Goal: Task Accomplishment & Management: Manage account settings

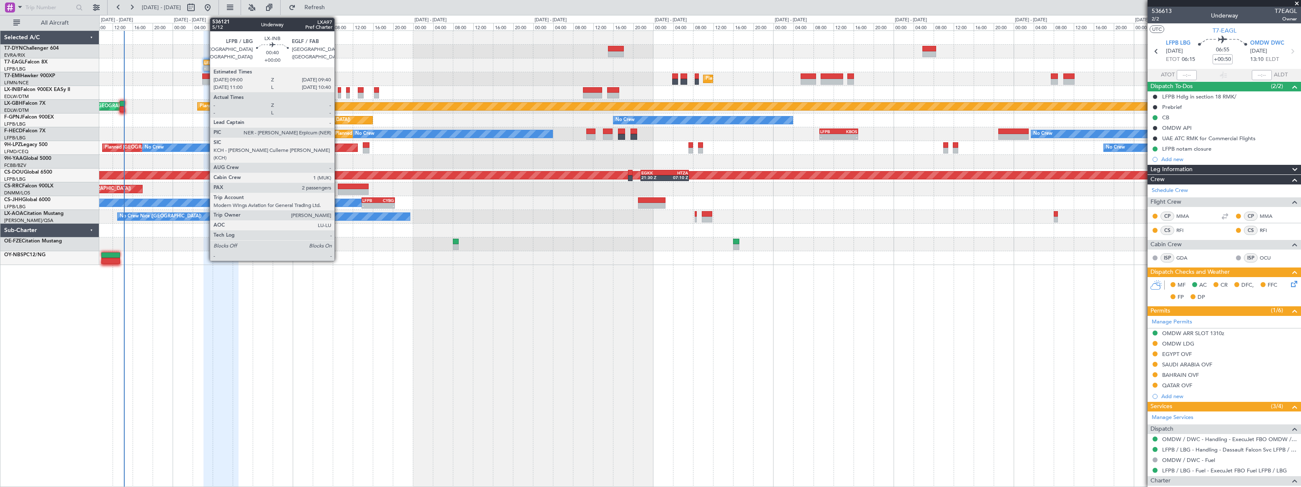
click at [338, 93] on div at bounding box center [340, 96] width 4 height 6
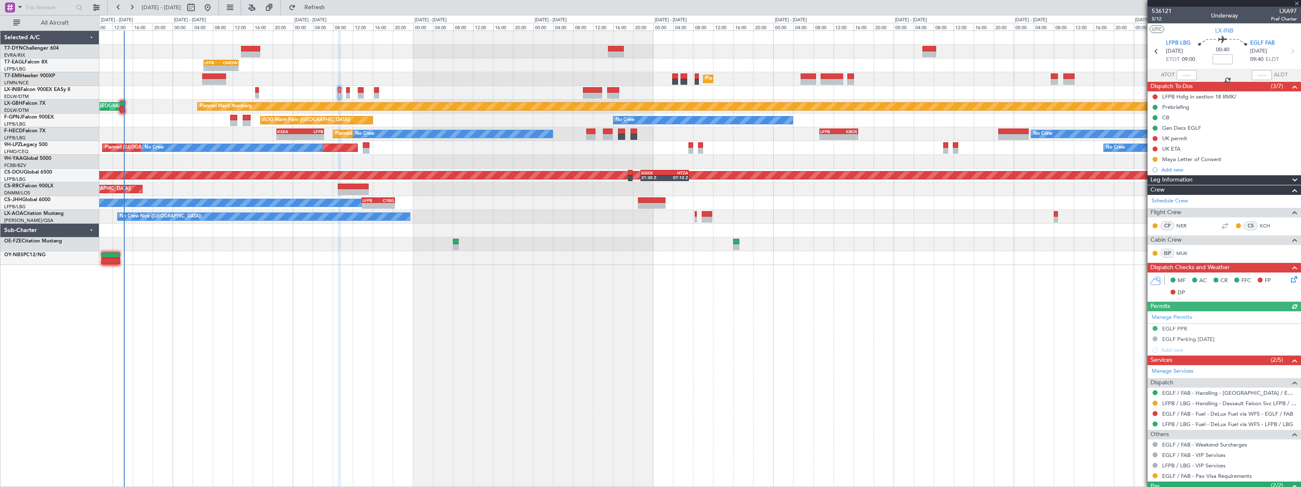
scroll to position [54, 0]
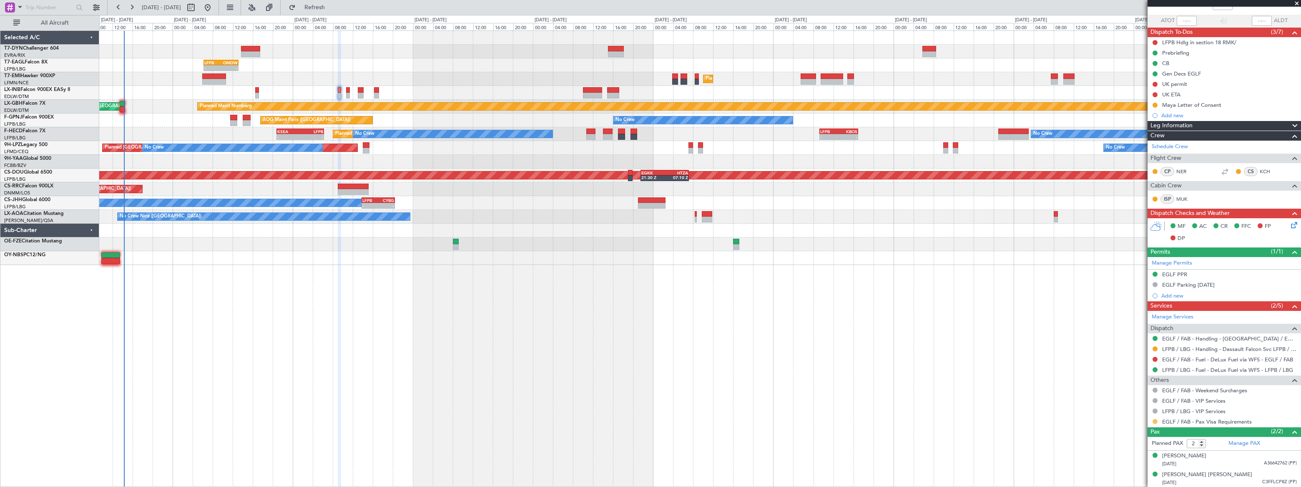
click at [1155, 420] on button at bounding box center [1154, 421] width 5 height 5
click at [1121, 408] on span "Confirmed" at bounding box center [1131, 408] width 26 height 8
click at [332, 5] on span "Refresh" at bounding box center [314, 8] width 35 height 6
click at [1241, 442] on link "Manage PAX" at bounding box center [1244, 443] width 32 height 8
click at [332, 9] on span "Refresh" at bounding box center [314, 8] width 35 height 6
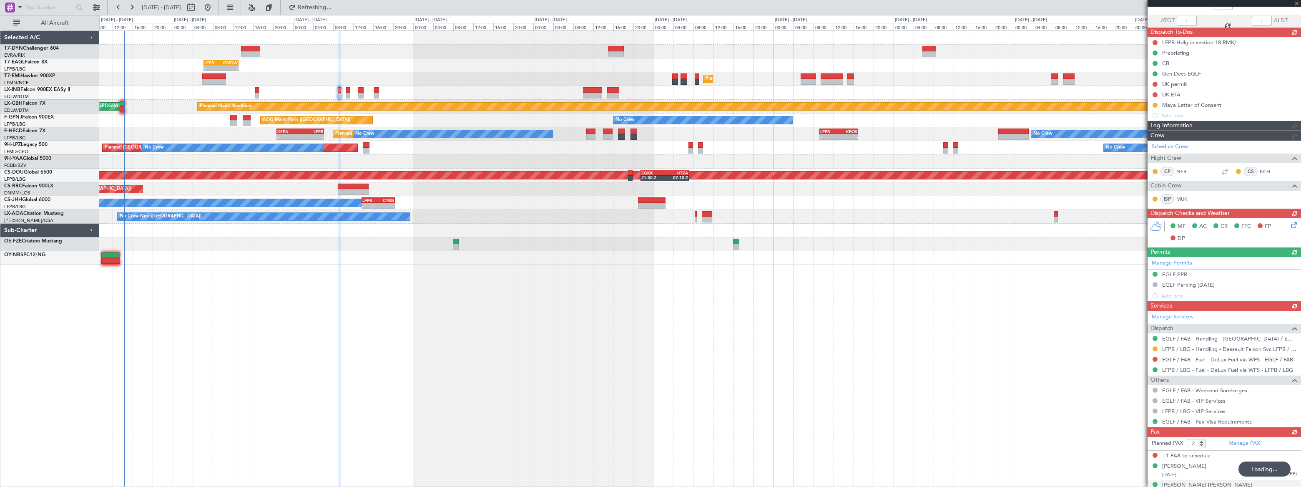
type input "3"
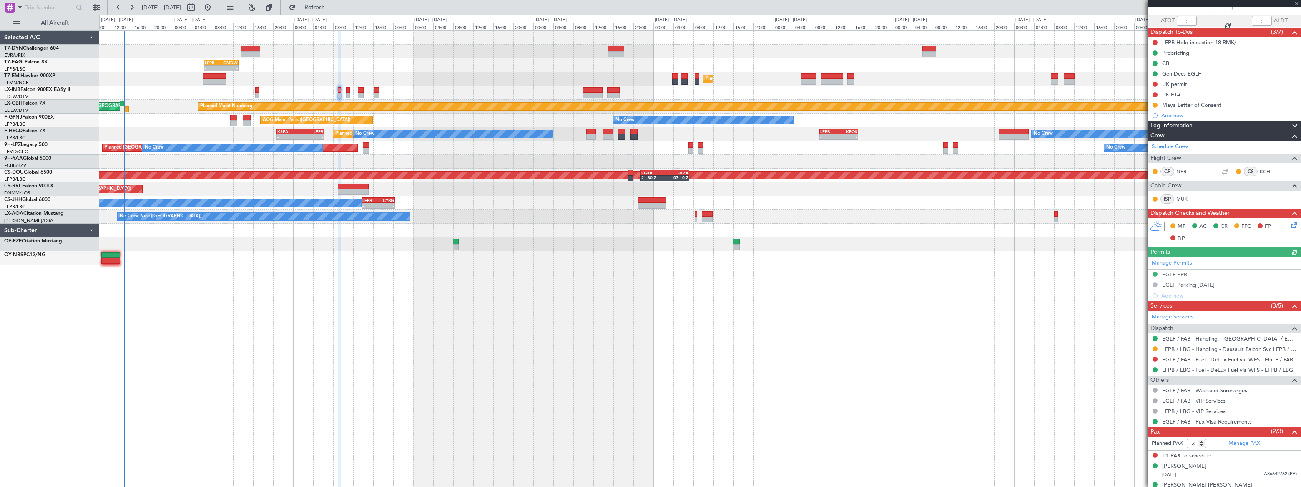
scroll to position [65, 0]
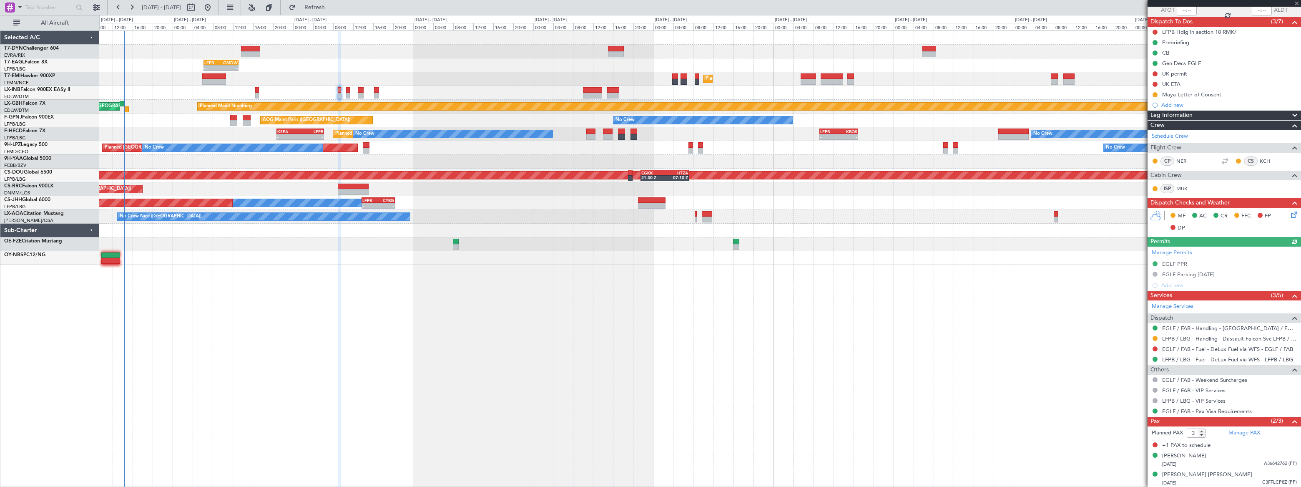
click at [1234, 433] on mat-tooltip-component "Incomplete" at bounding box center [1221, 436] width 38 height 22
click at [1241, 434] on link "Manage PAX" at bounding box center [1244, 433] width 32 height 8
